Goal: Browse casually

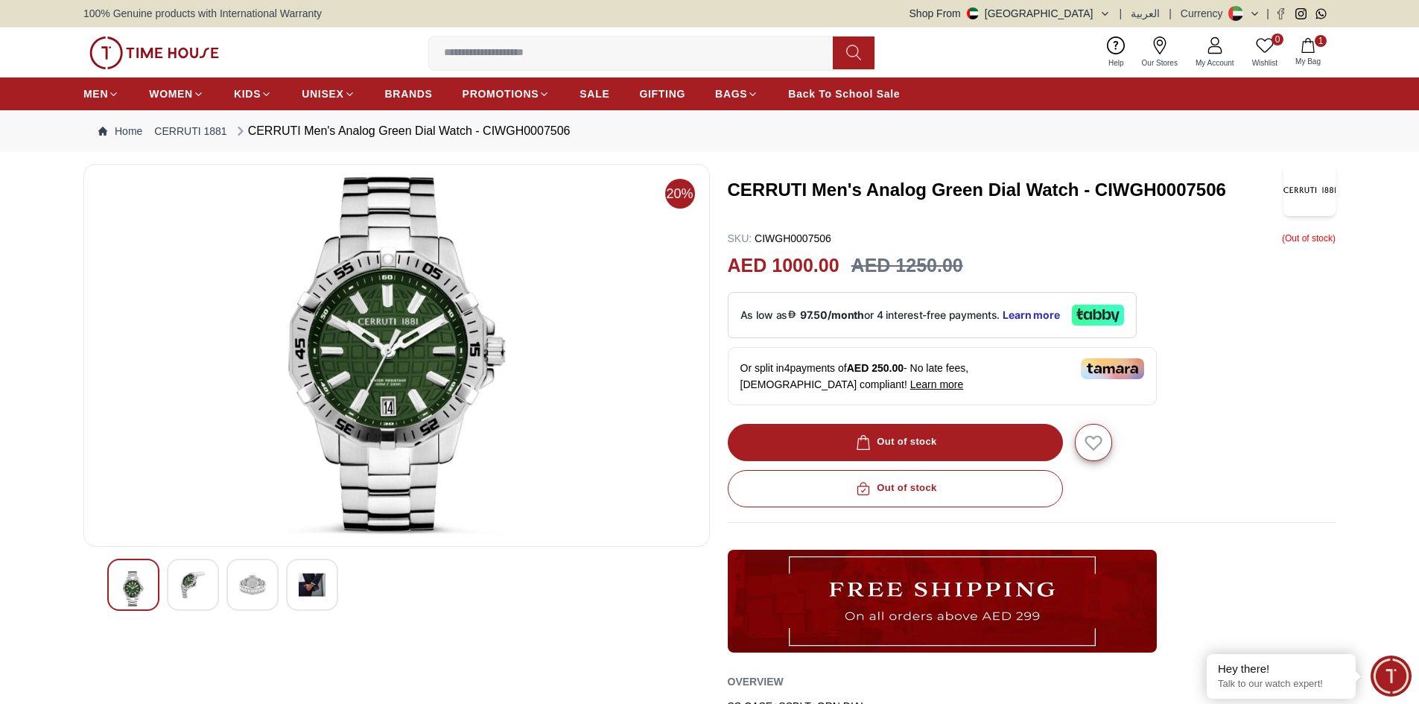
click at [194, 583] on img at bounding box center [193, 584] width 27 height 27
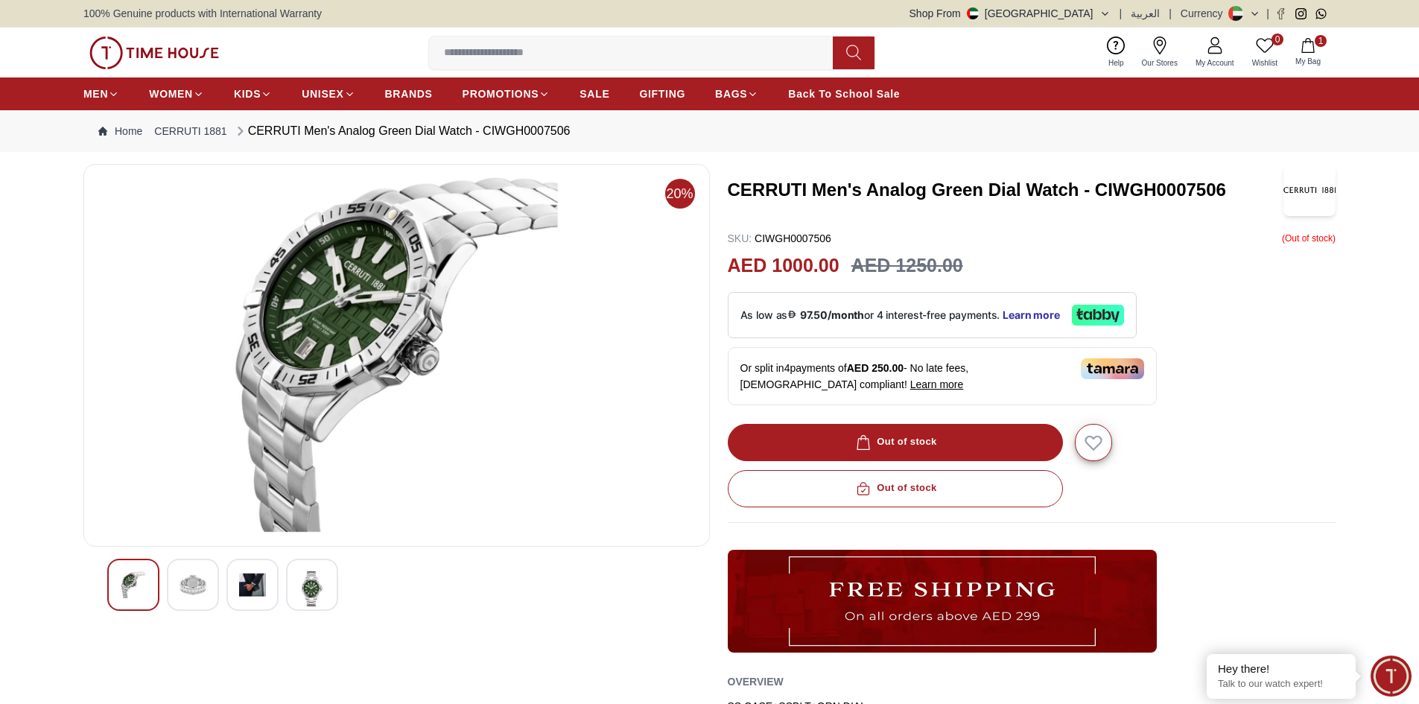
click at [250, 591] on img at bounding box center [252, 584] width 27 height 27
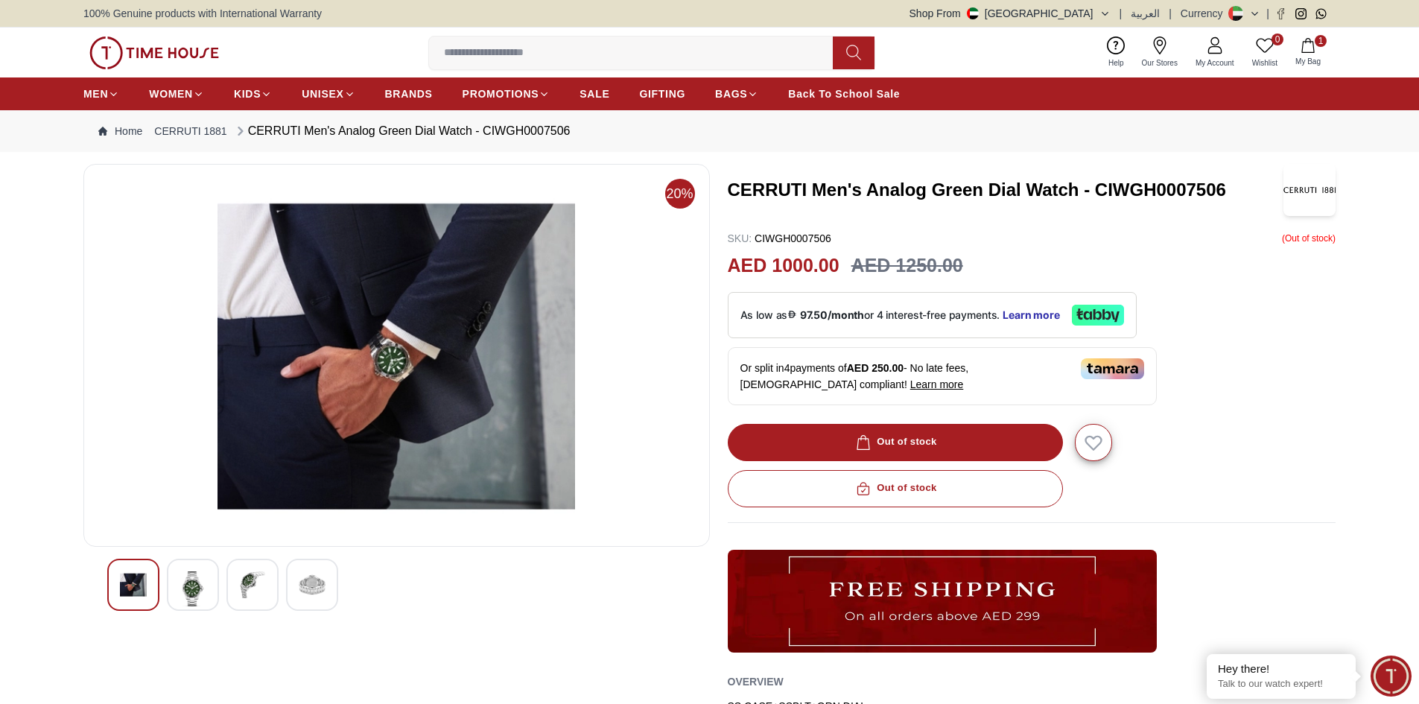
click at [305, 593] on img at bounding box center [312, 584] width 27 height 27
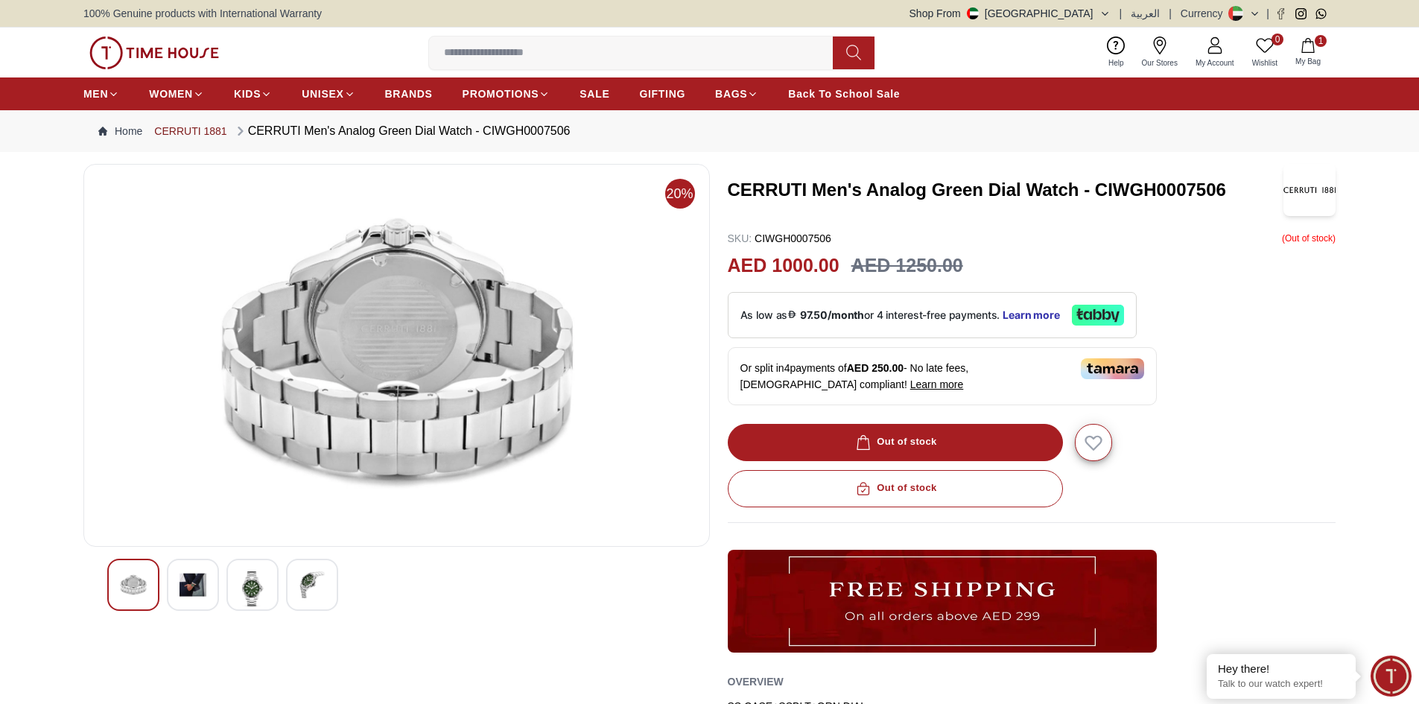
click at [222, 127] on link "CERRUTI 1881" at bounding box center [190, 131] width 72 height 15
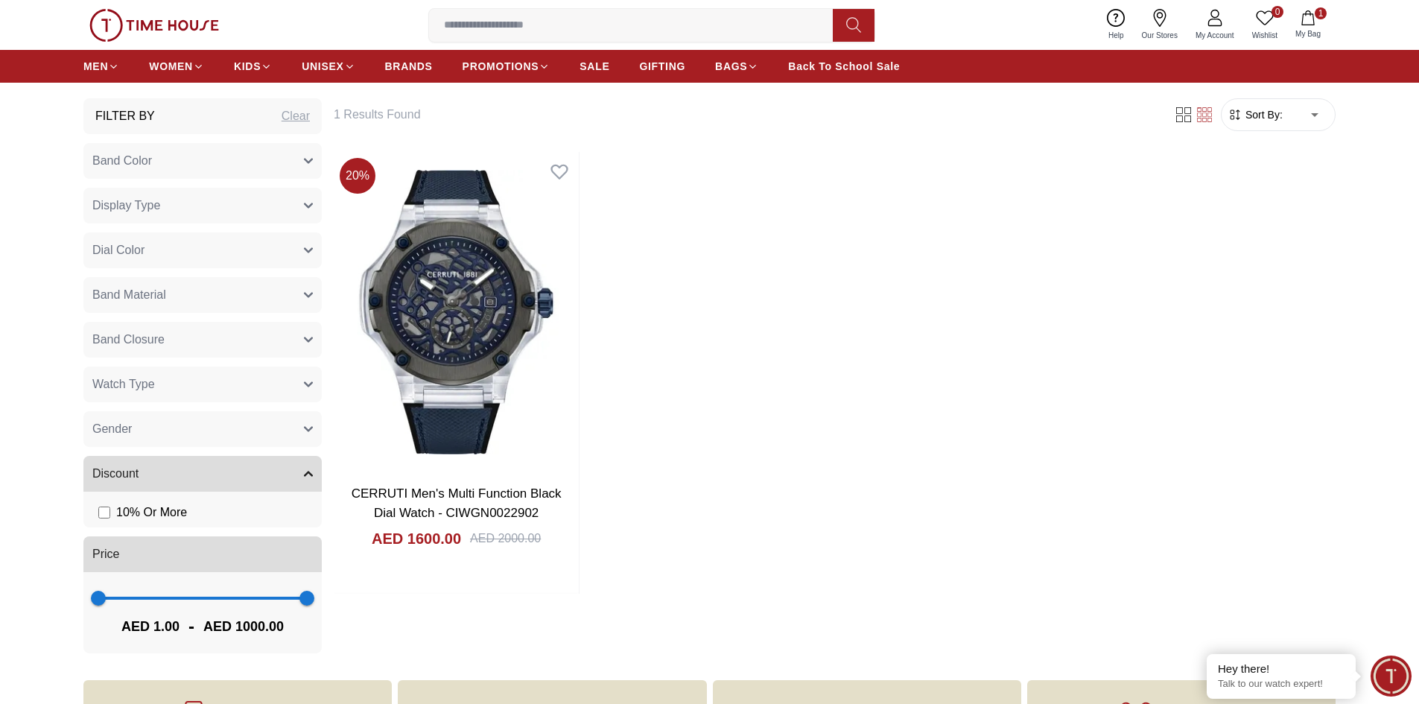
scroll to position [820, 0]
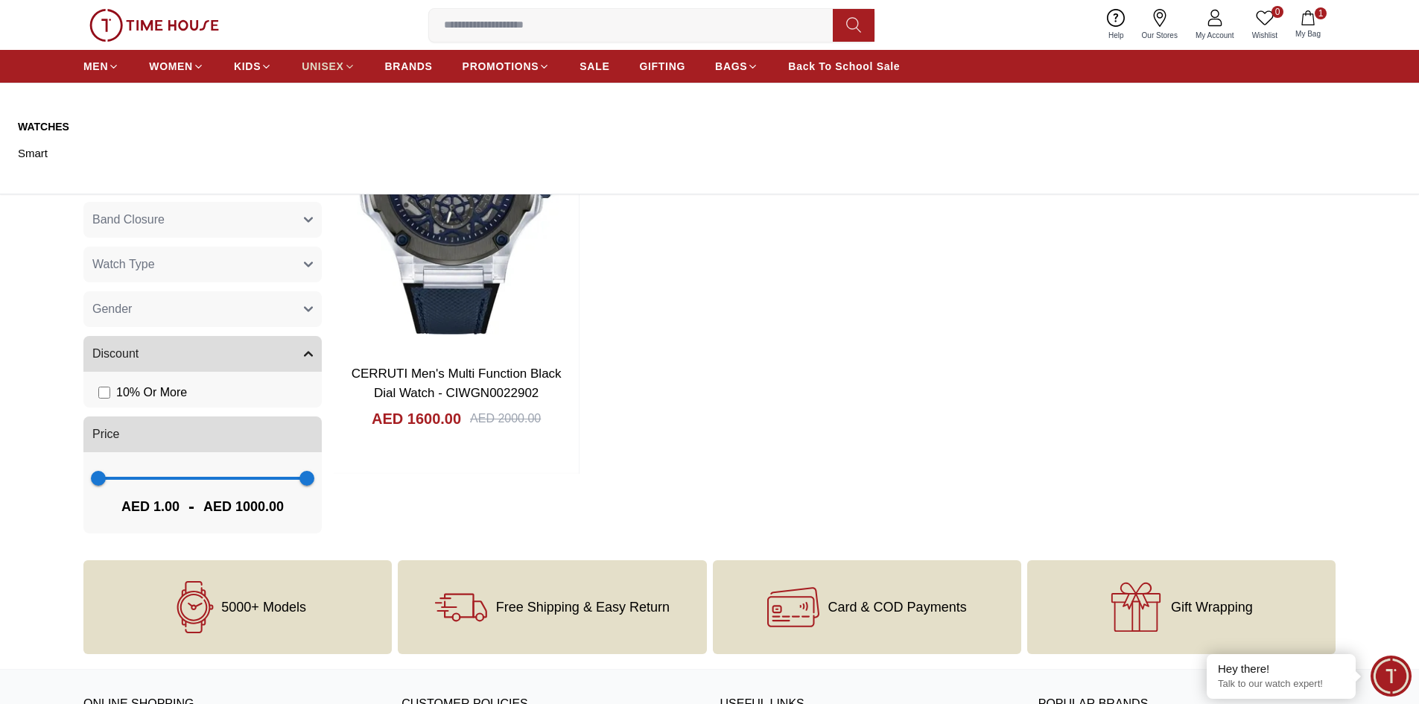
click at [334, 65] on span "UNISEX" at bounding box center [323, 66] width 42 height 15
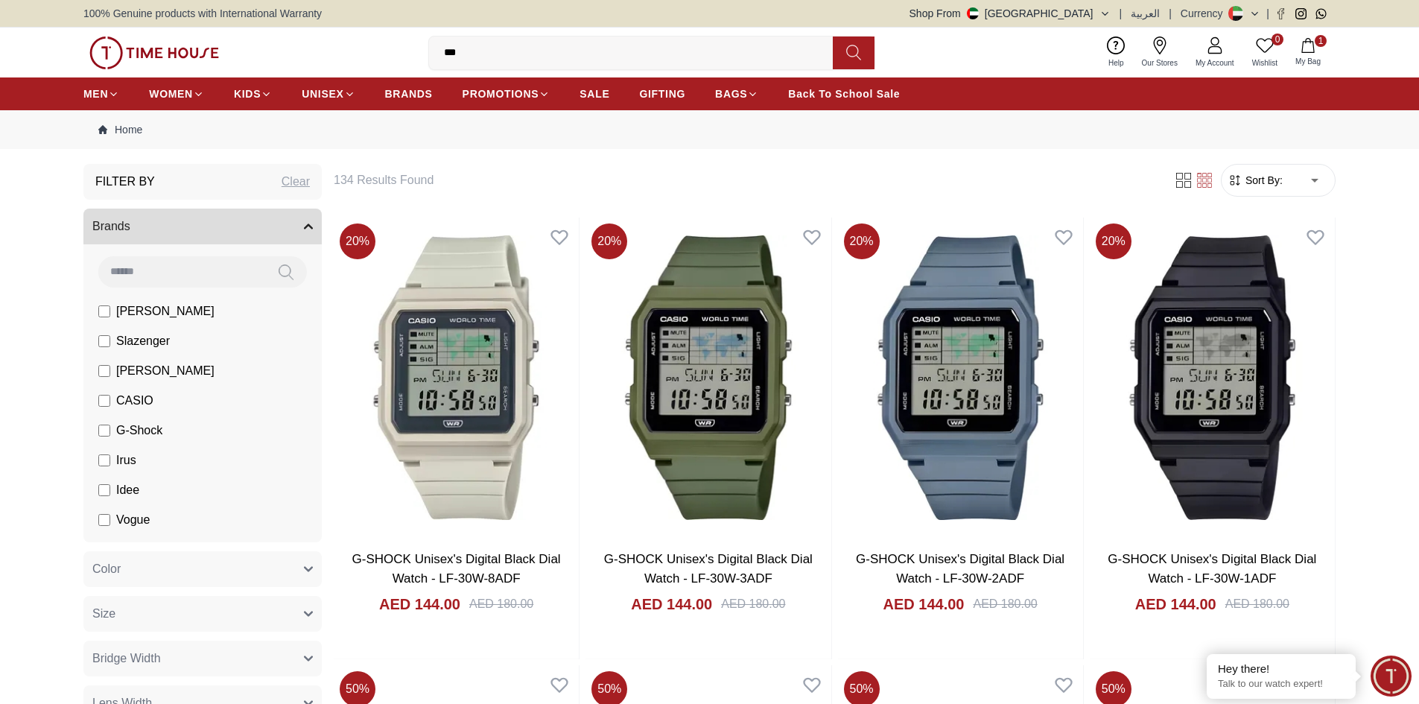
click at [145, 312] on span "[PERSON_NAME]" at bounding box center [165, 311] width 98 height 18
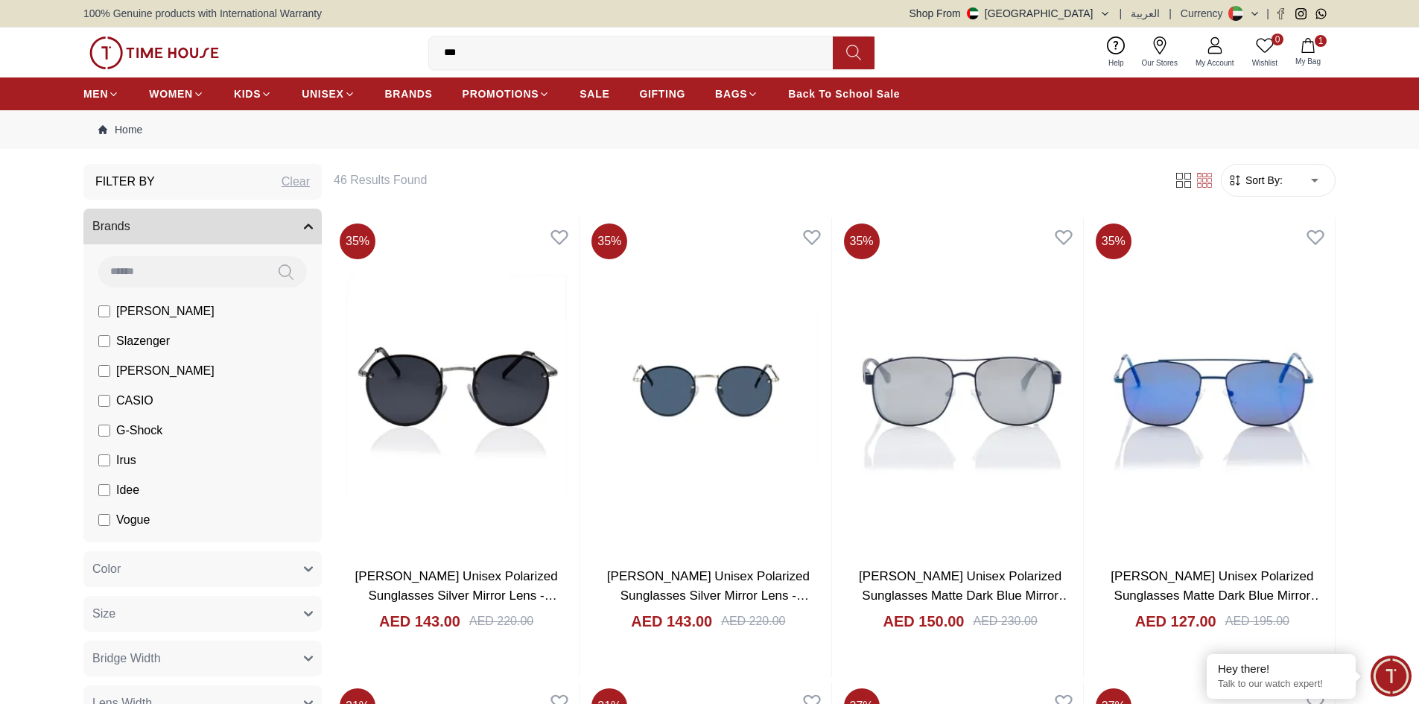
click at [139, 309] on span "[PERSON_NAME]" at bounding box center [165, 311] width 98 height 18
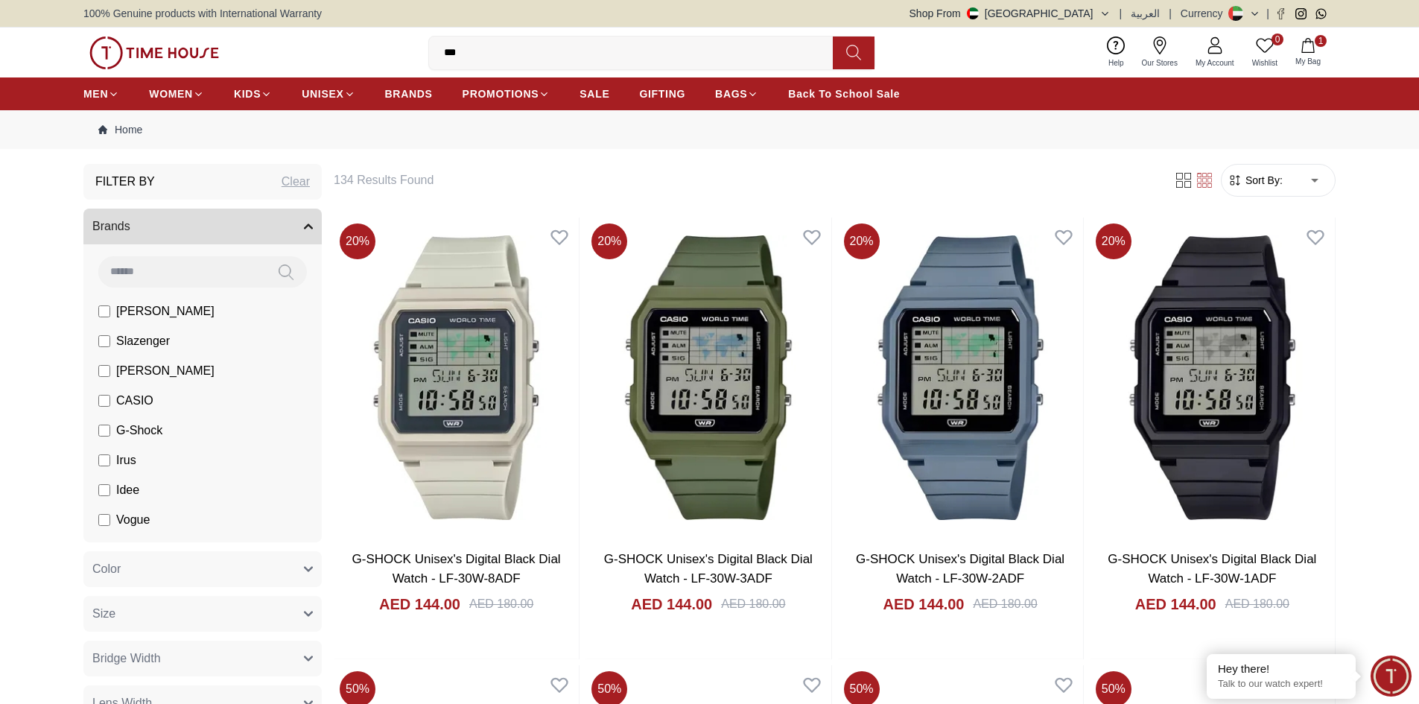
click at [300, 180] on div "Clear" at bounding box center [296, 182] width 28 height 18
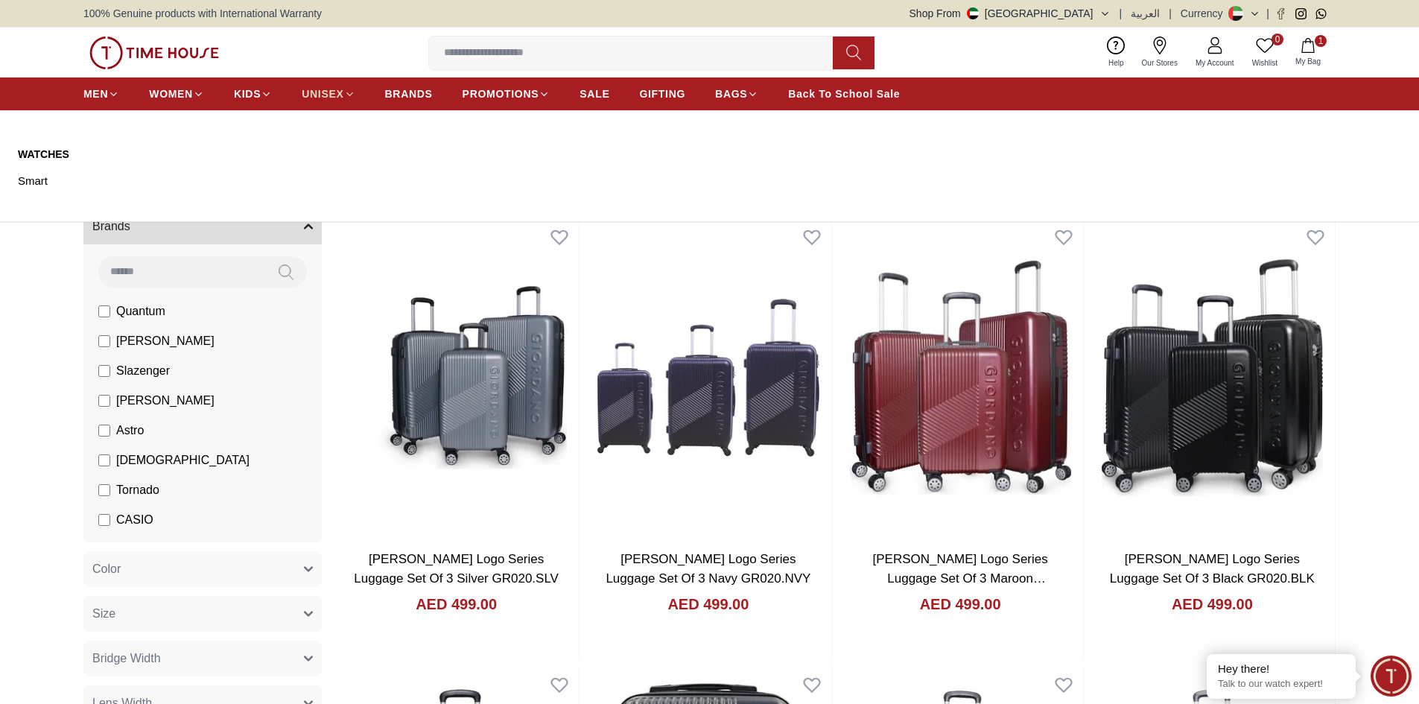
click at [337, 93] on span "UNISEX" at bounding box center [323, 93] width 42 height 15
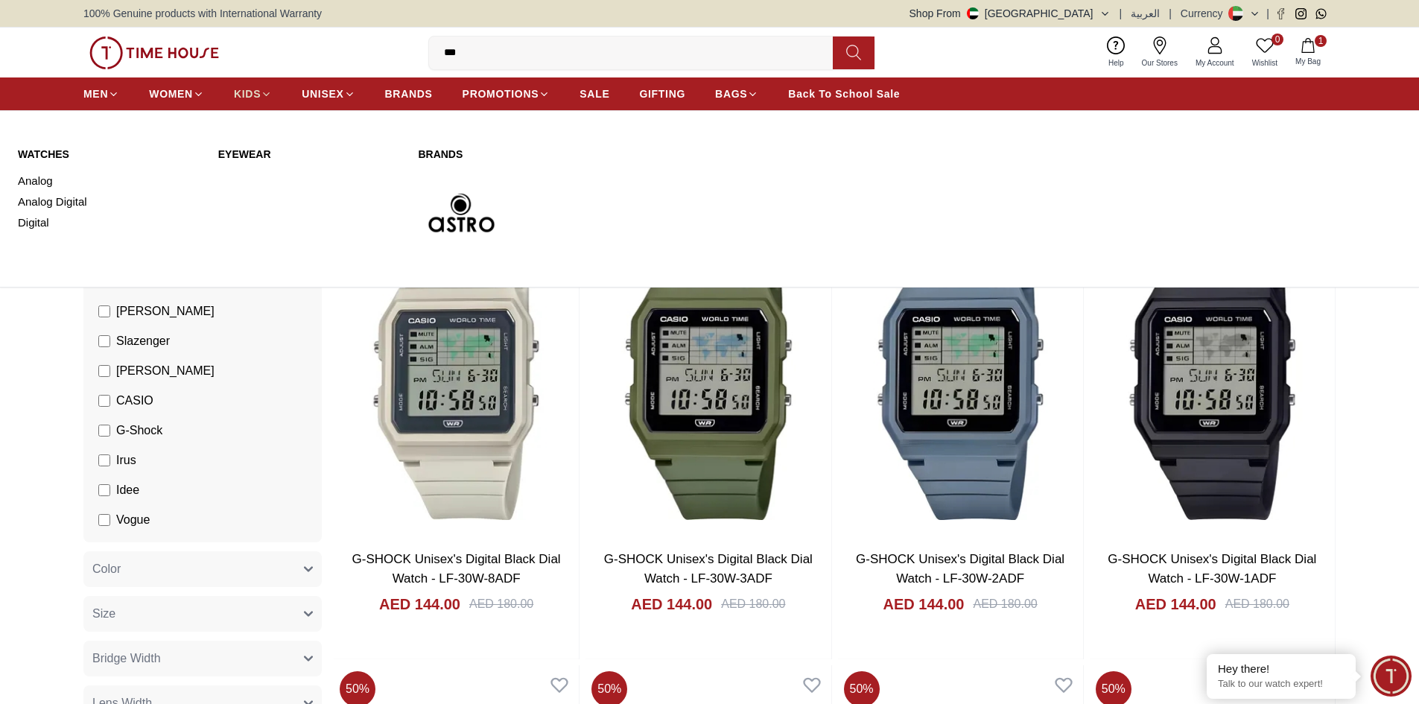
click at [247, 102] on link "KIDS" at bounding box center [253, 93] width 38 height 27
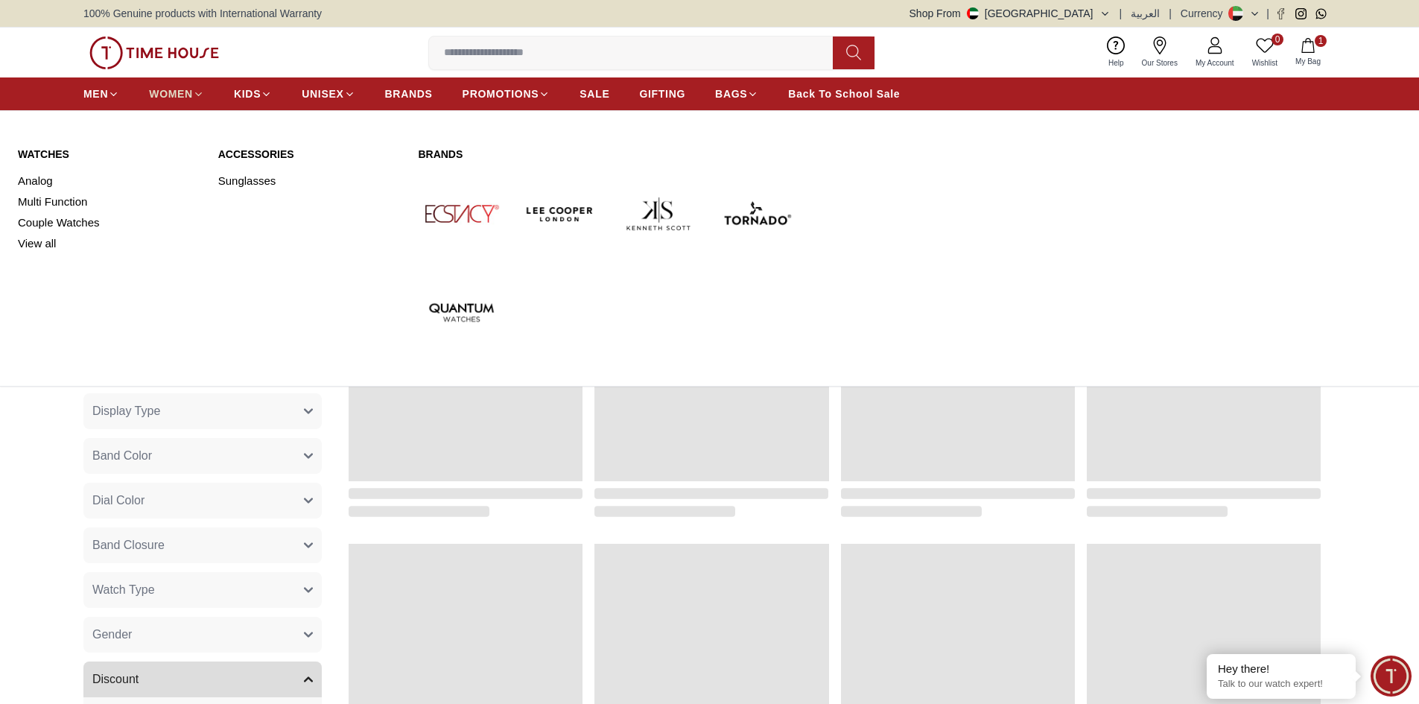
click at [182, 95] on span "WOMEN" at bounding box center [171, 93] width 44 height 15
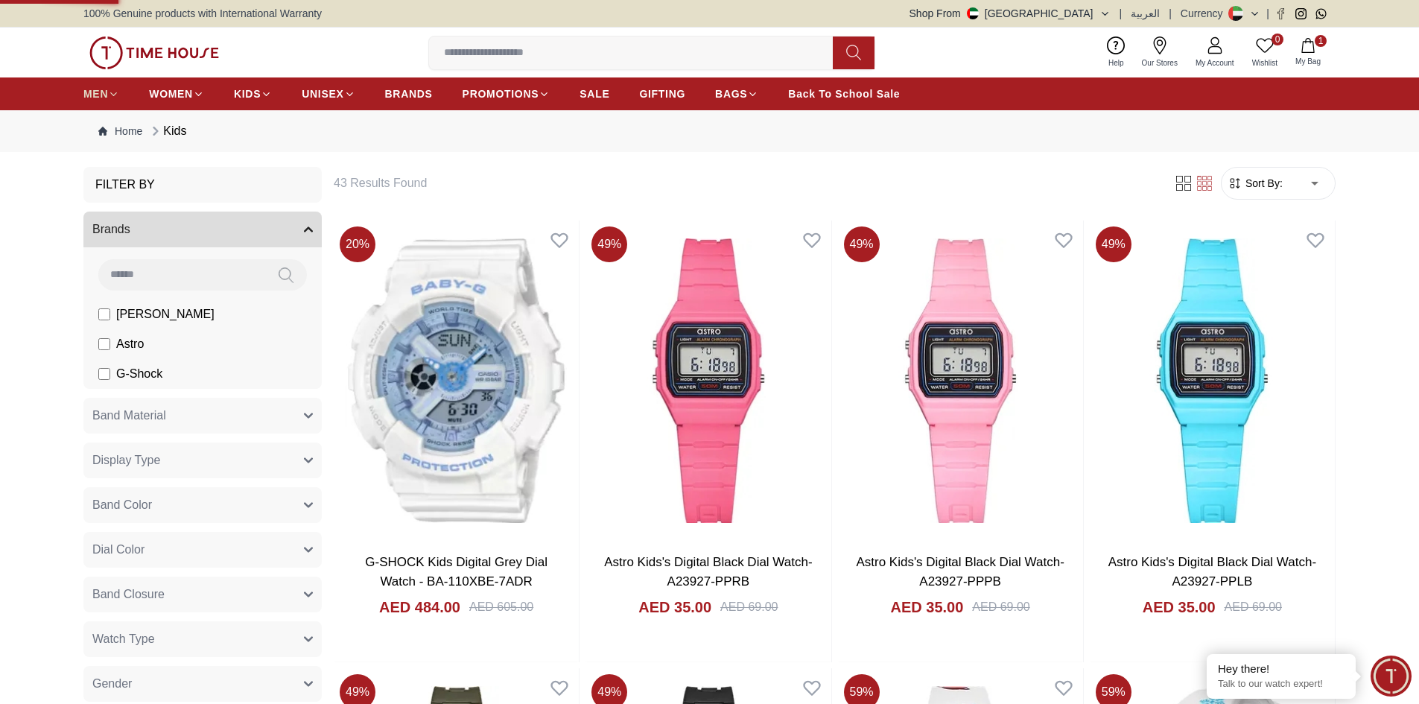
click at [104, 107] on link "MEN" at bounding box center [101, 93] width 36 height 27
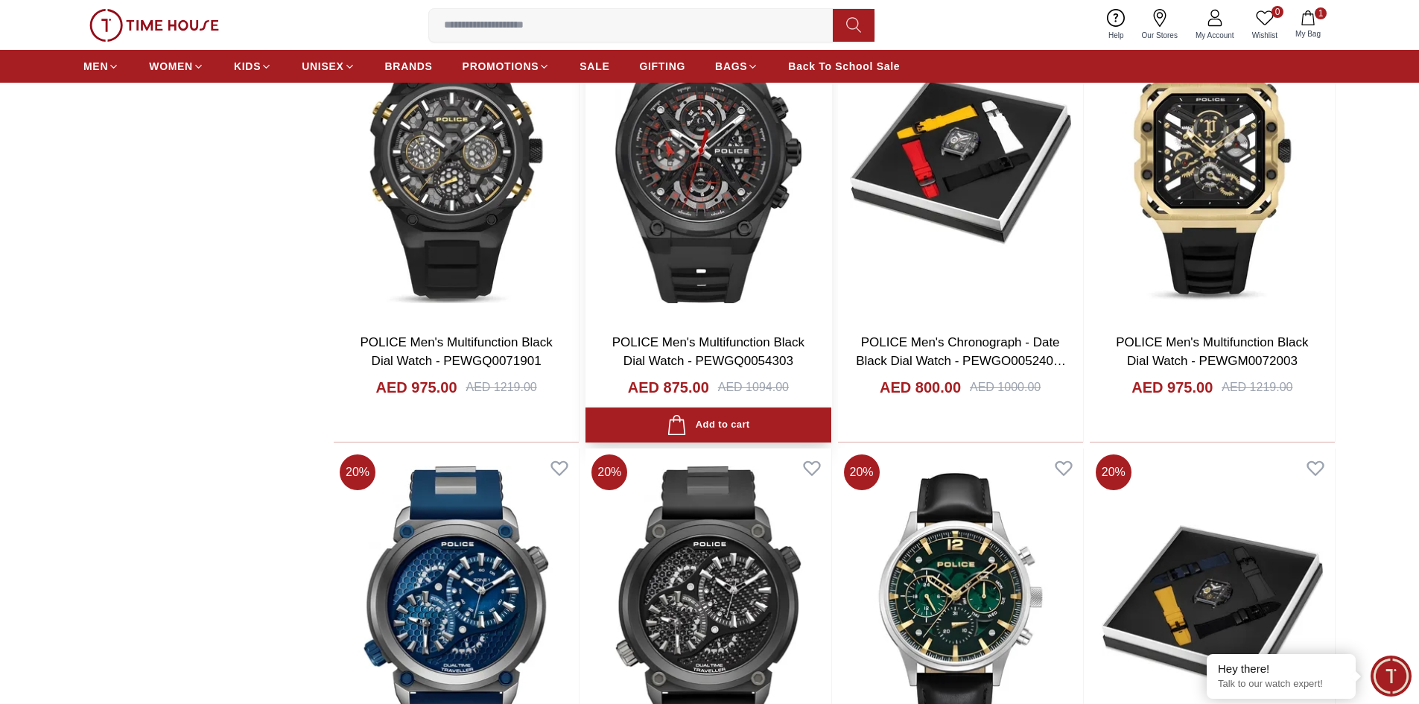
scroll to position [1937, 0]
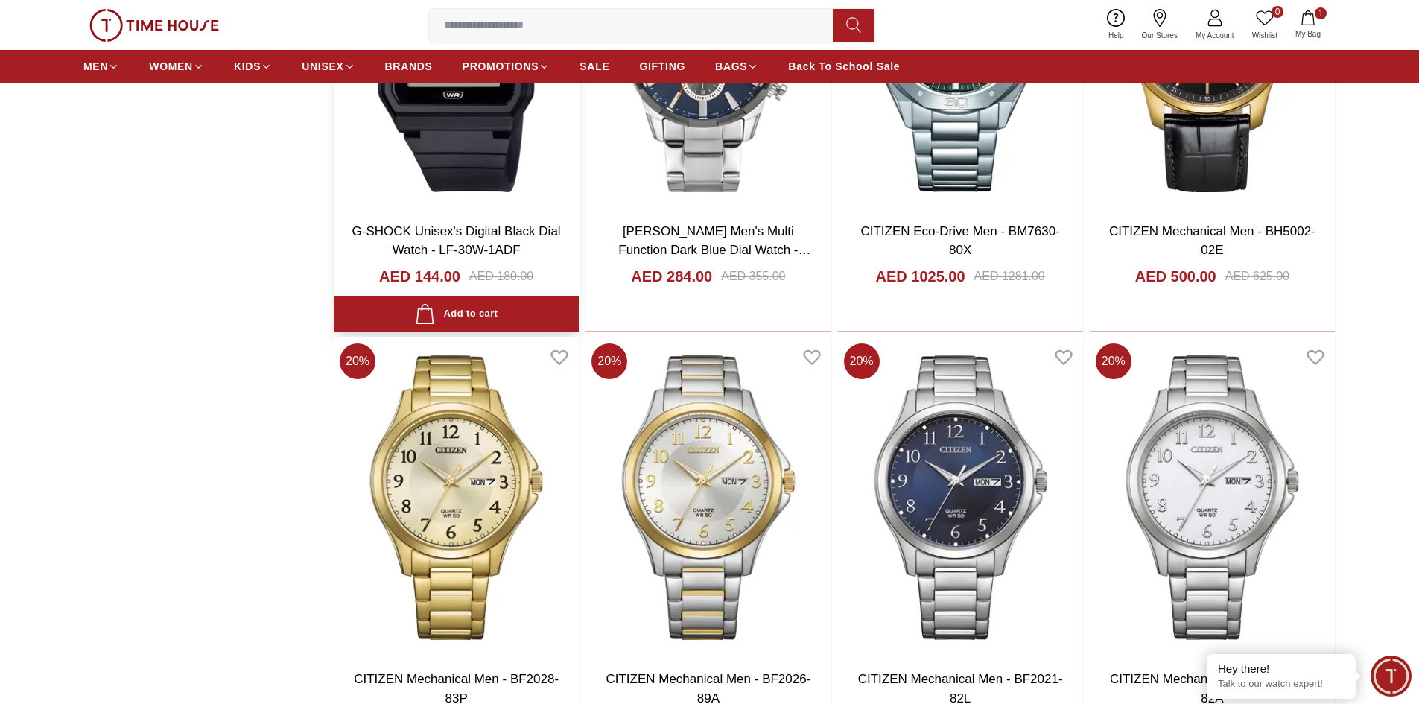
scroll to position [3651, 0]
